Goal: Task Accomplishment & Management: Manage account settings

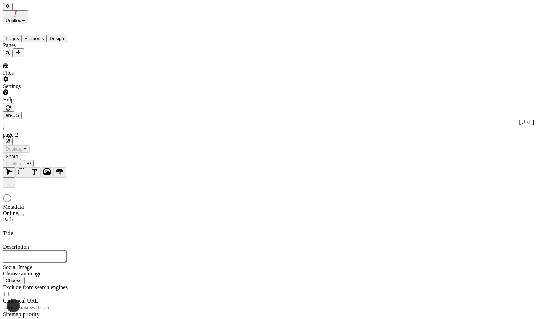
type input "/page-2"
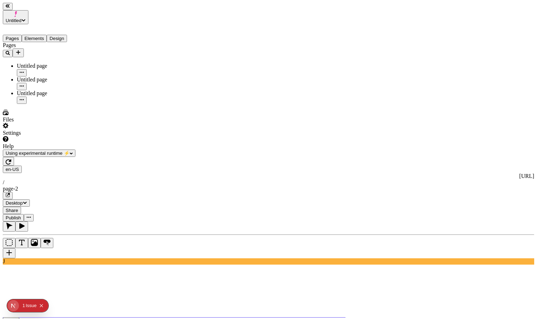
click at [24, 214] on button "Publish" at bounding box center [13, 217] width 21 height 7
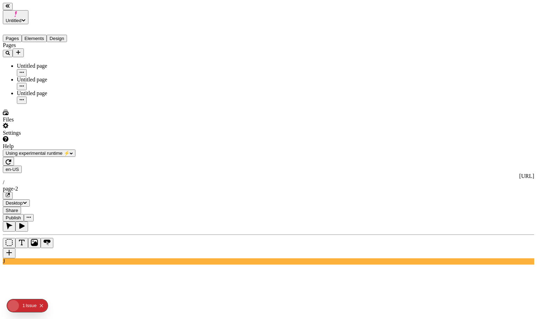
click at [21, 215] on span "Publish" at bounding box center [13, 217] width 15 height 5
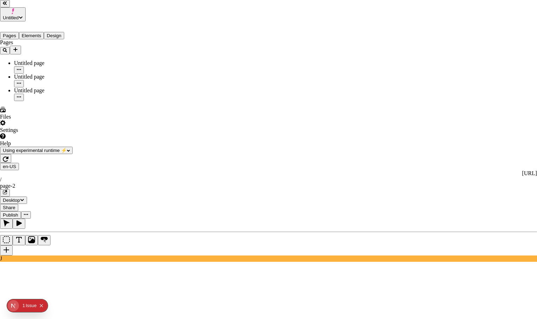
drag, startPoint x: 243, startPoint y: 56, endPoint x: 237, endPoint y: 54, distance: 5.9
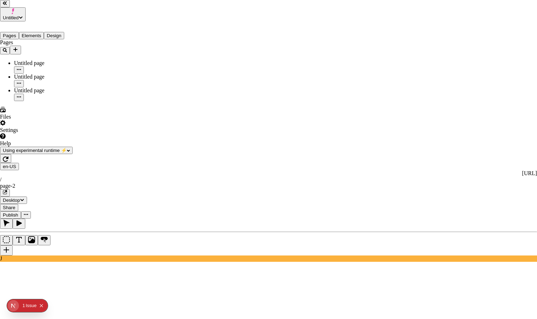
drag, startPoint x: 246, startPoint y: 52, endPoint x: 185, endPoint y: 47, distance: 60.8
